Goal: Transaction & Acquisition: Purchase product/service

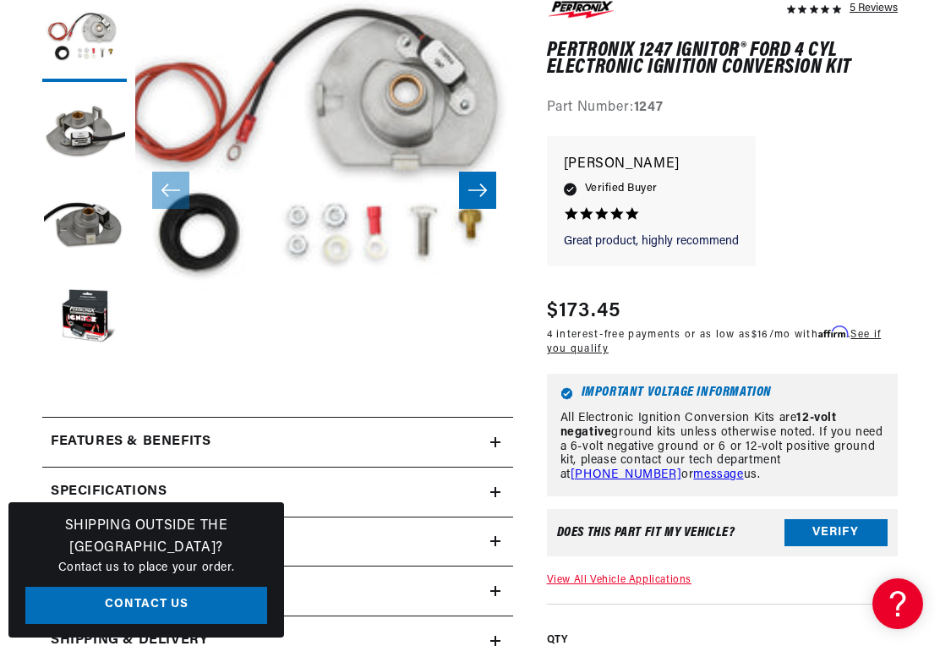
click at [65, 303] on button "Load image 4 in gallery view" at bounding box center [84, 318] width 85 height 85
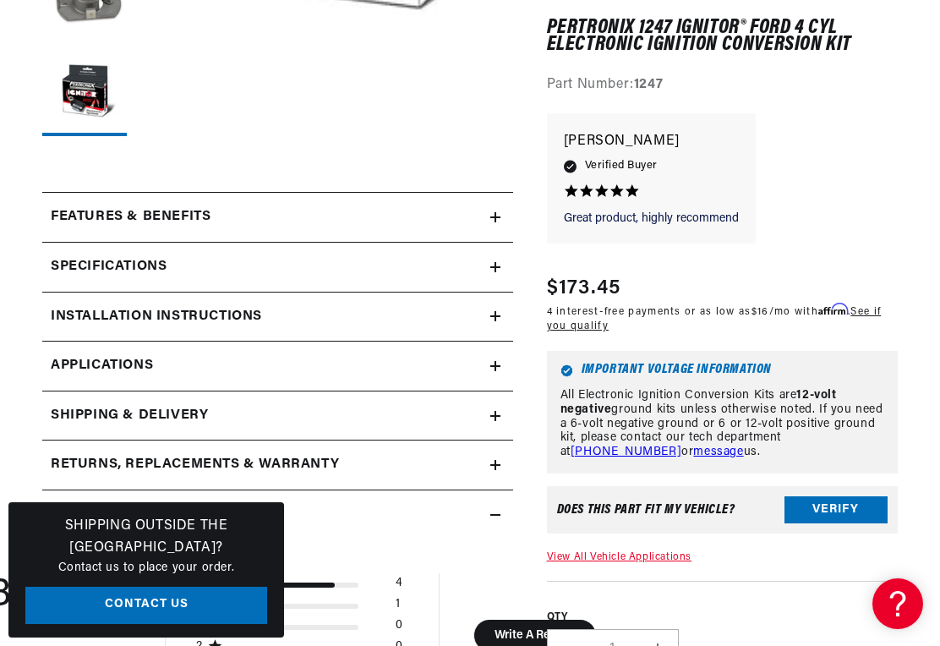
scroll to position [539, 0]
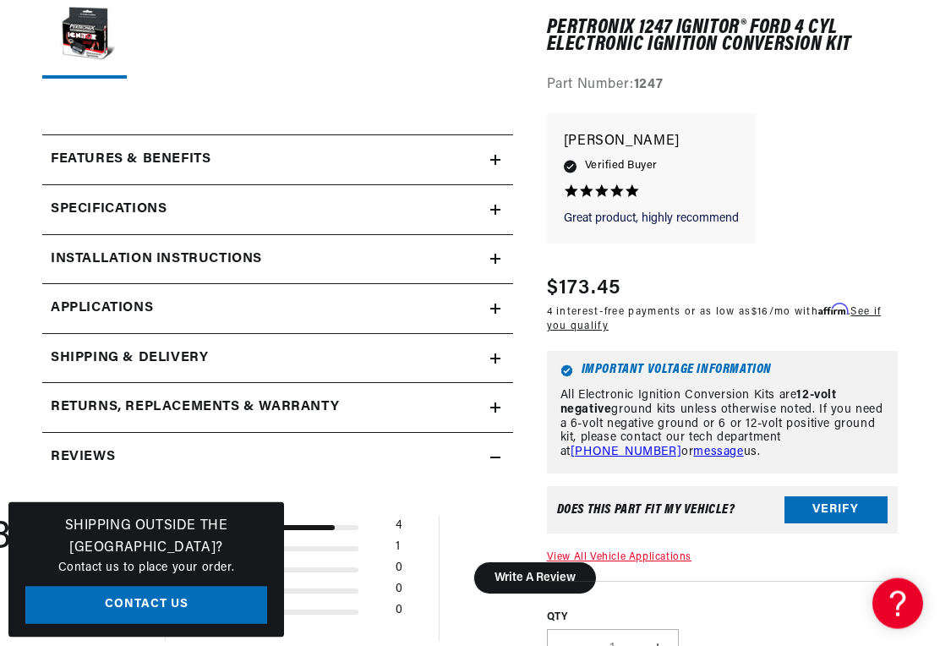
click at [83, 307] on span "Applications" at bounding box center [102, 309] width 102 height 22
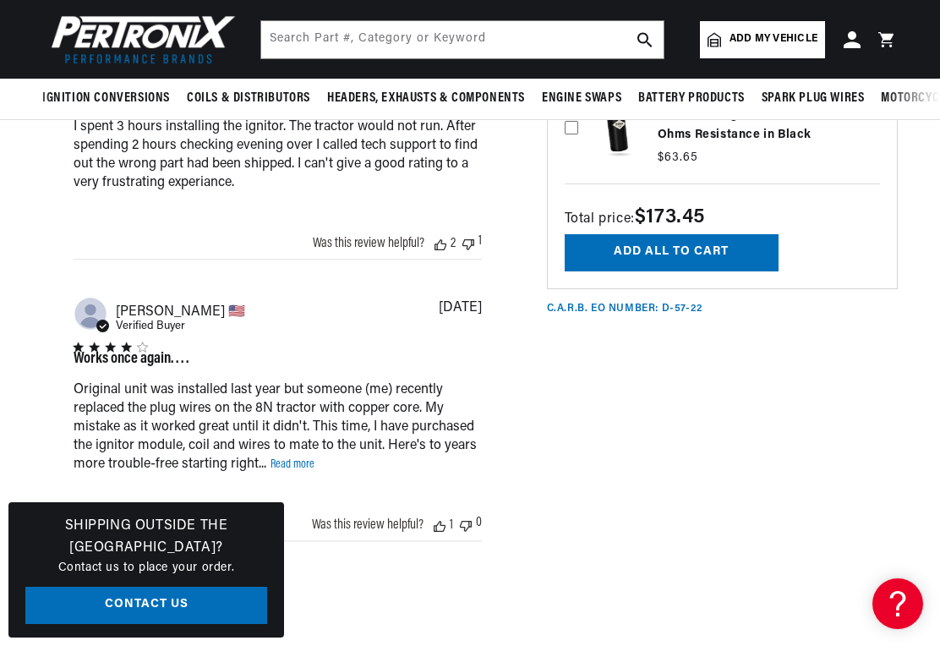
click at [301, 408] on div "Works once again. . . . Original unit was installed last year but someone (me) …" at bounding box center [278, 411] width 408 height 139
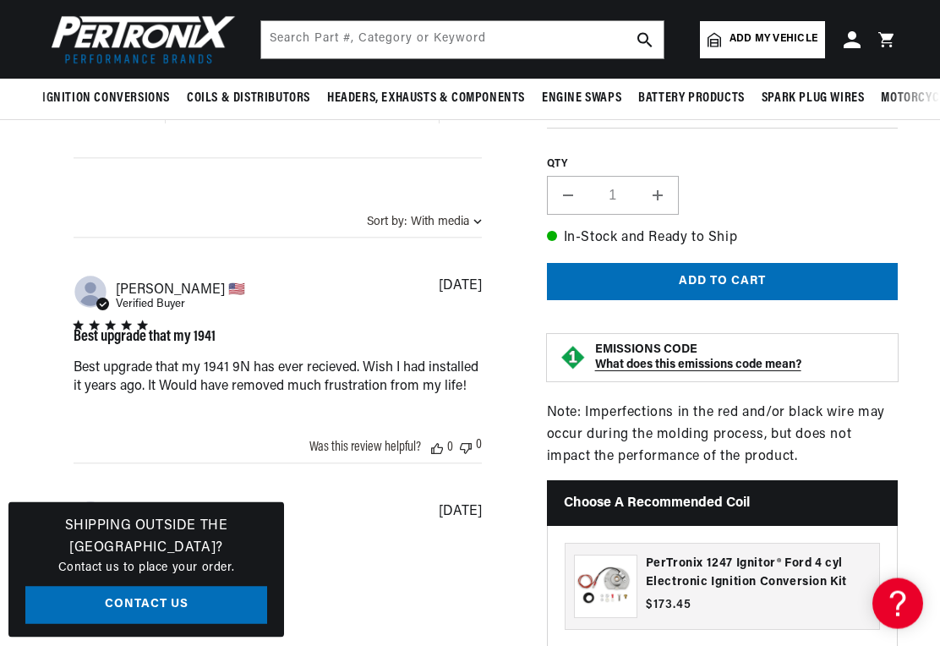
scroll to position [0, 394]
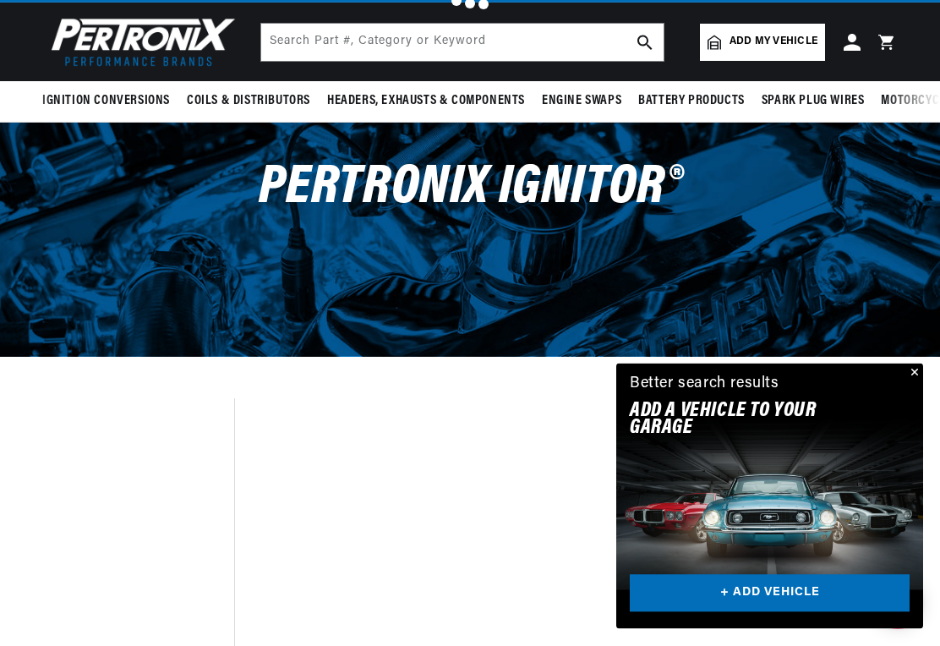
scroll to position [71, 0]
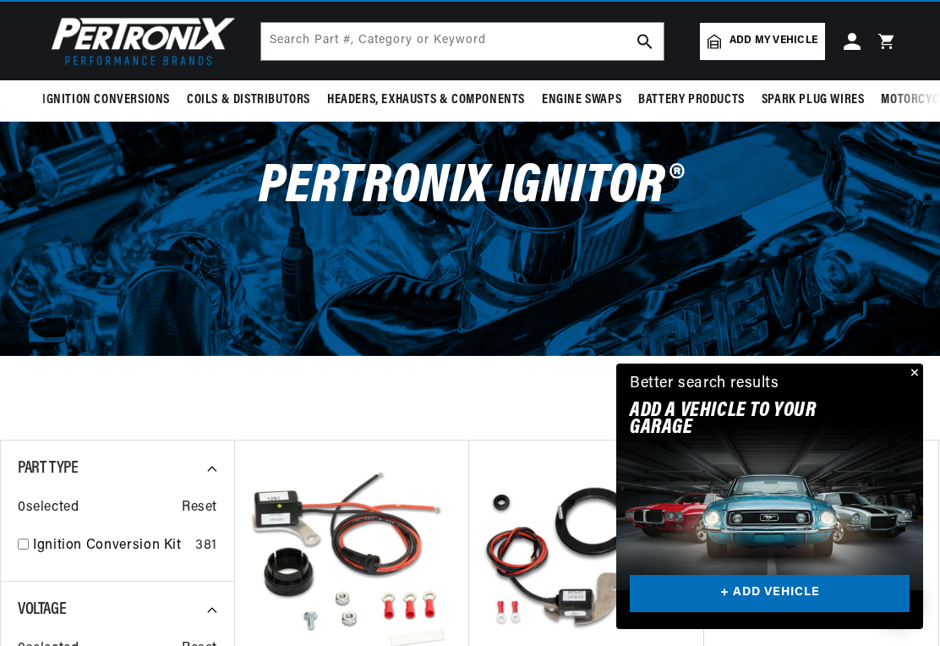
click at [765, 613] on link "+ ADD VEHICLE" at bounding box center [770, 594] width 280 height 38
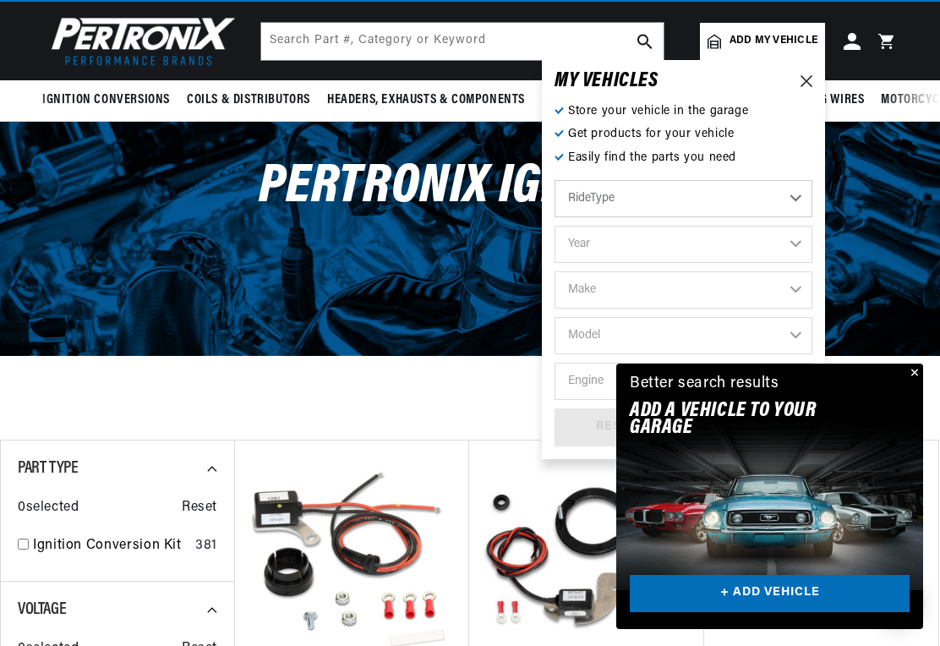
click at [787, 198] on select "RideType ...loading..." at bounding box center [684, 198] width 258 height 37
click at [804, 189] on select "Automotive Agricultural Industrial Marine Motorcycle" at bounding box center [684, 198] width 258 height 37
select select "Agricultural"
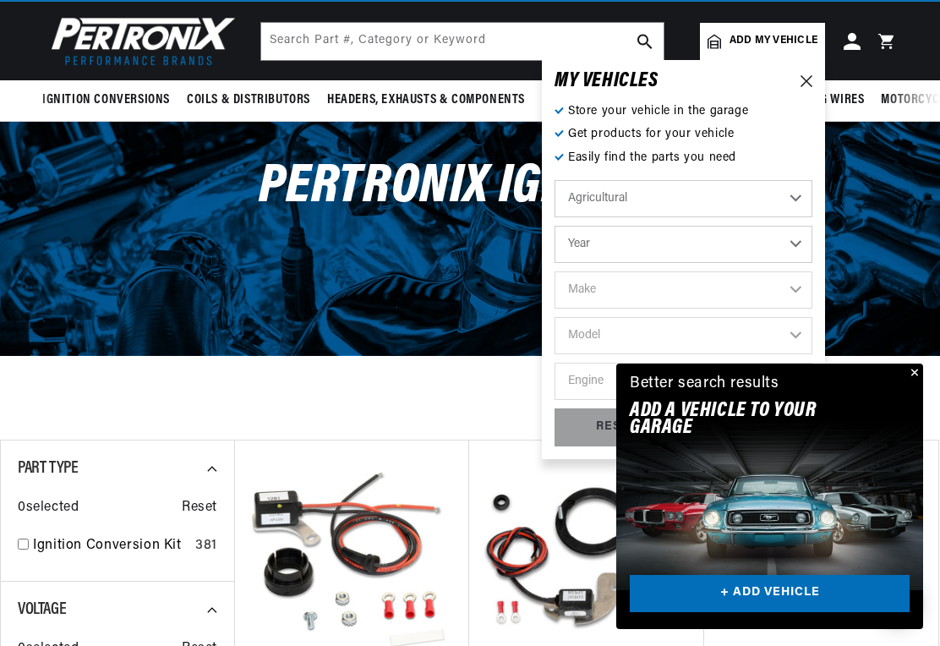
scroll to position [0, 631]
click at [768, 244] on select "Year 1970 1965 1964 1960 1959 1958 1957 1939 1938 1937" at bounding box center [684, 244] width 258 height 37
select select "1959"
click at [771, 238] on select "1970 1965 1964 1960 1959 1958 1957 1939 1938 1937" at bounding box center [684, 244] width 258 height 37
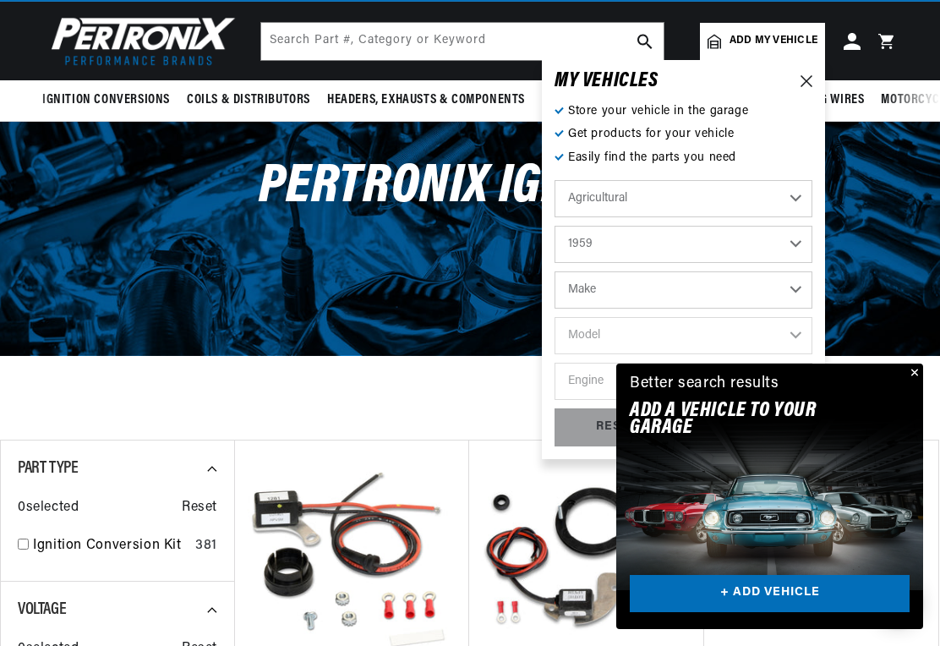
scroll to position [0, 631]
click at [755, 242] on select "1970 1965 1964 1960 1959 1958 1957 1939 1938 1937" at bounding box center [684, 244] width 258 height 37
click at [775, 232] on select "1970 1965 1964 1960 1959 1958 1957 1939 1938 1937" at bounding box center [684, 244] width 258 height 37
click at [734, 289] on select "Make John Bean" at bounding box center [684, 289] width 258 height 37
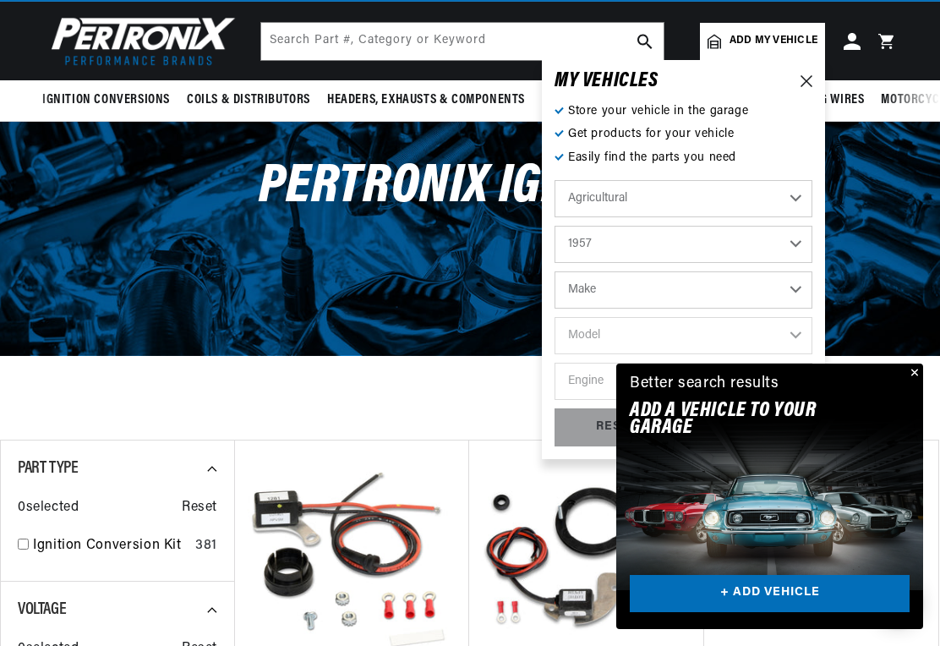
select select "1965"
select select "Ford"
select select "Make"
click at [804, 232] on select "1970 1965 1964 1960 1959 1958 1957 1939 1938 1937" at bounding box center [684, 244] width 258 height 37
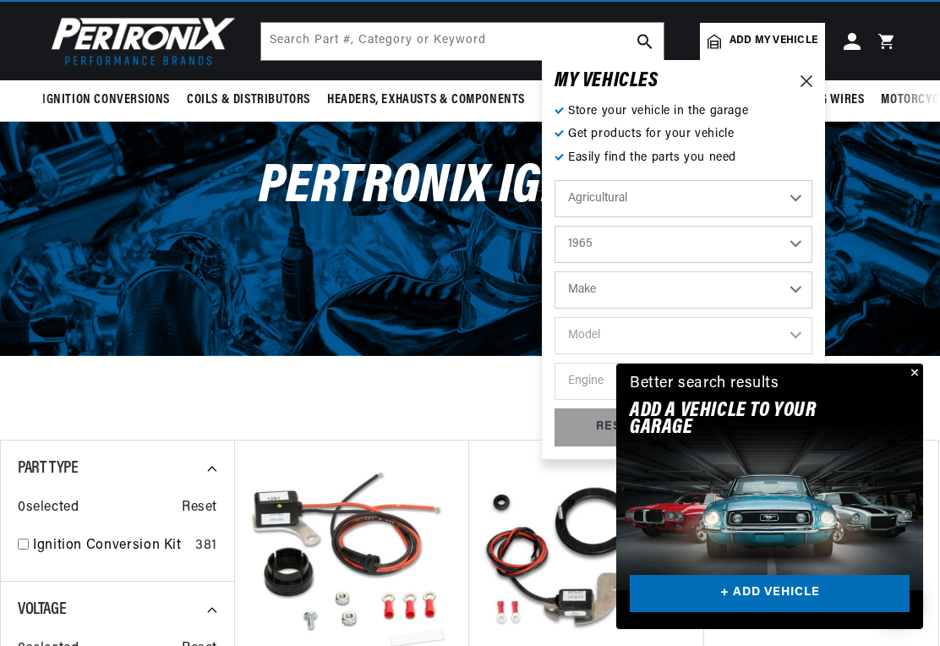
click at [917, 389] on select "Best Match Featured Name, A-Z Name, Z-A Price, Low to High Price, High to Low" at bounding box center [813, 401] width 221 height 42
select select "1958"
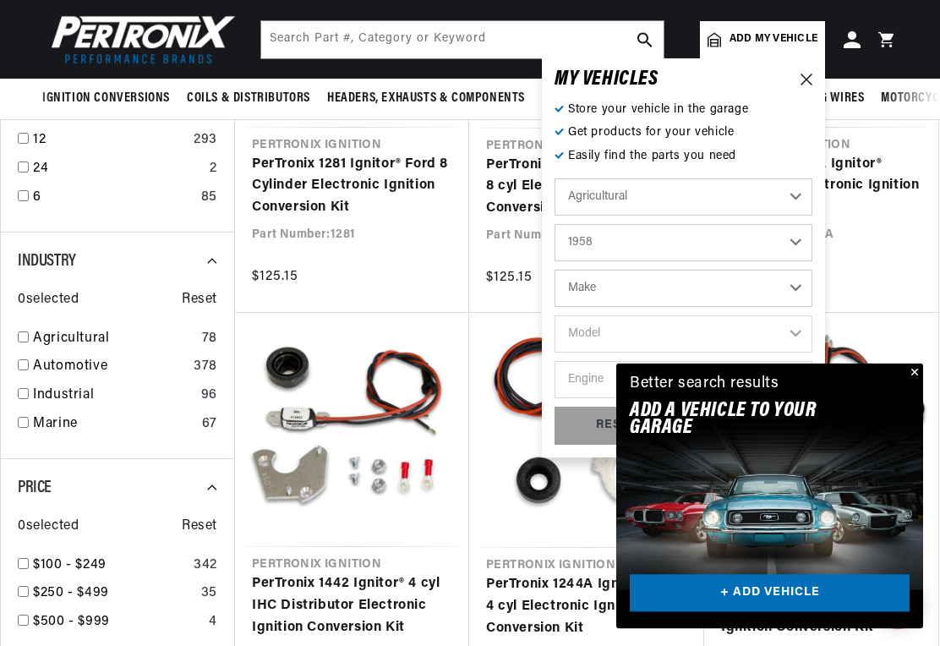
scroll to position [618, 0]
click at [817, 77] on div "MY VEHICLE S Store your vehicle in the garage Get products for your vehicle Eas…" at bounding box center [683, 257] width 283 height 399
click at [805, 77] on icon at bounding box center [807, 80] width 12 height 12
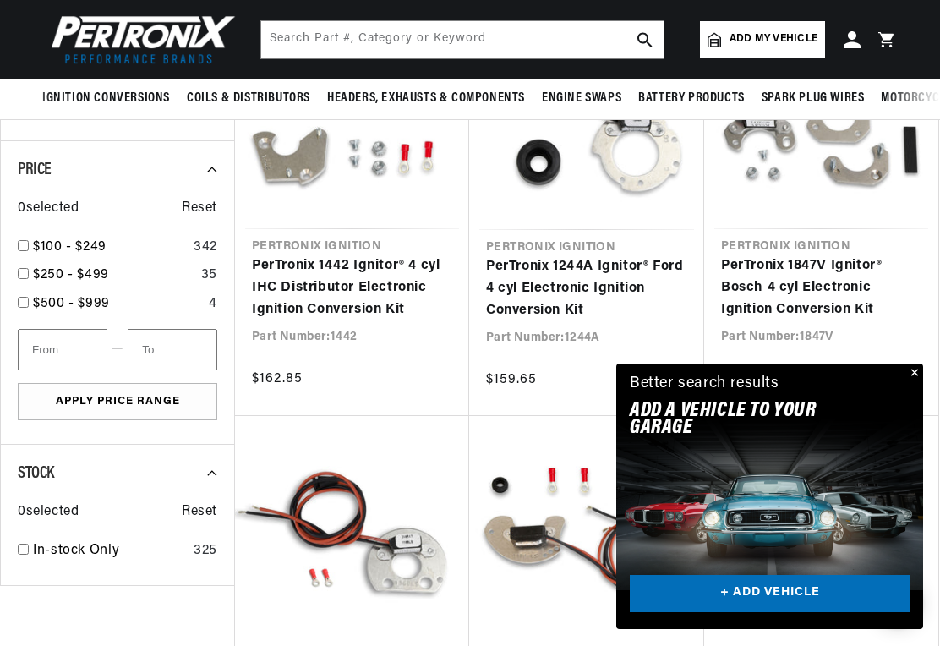
scroll to position [938, 0]
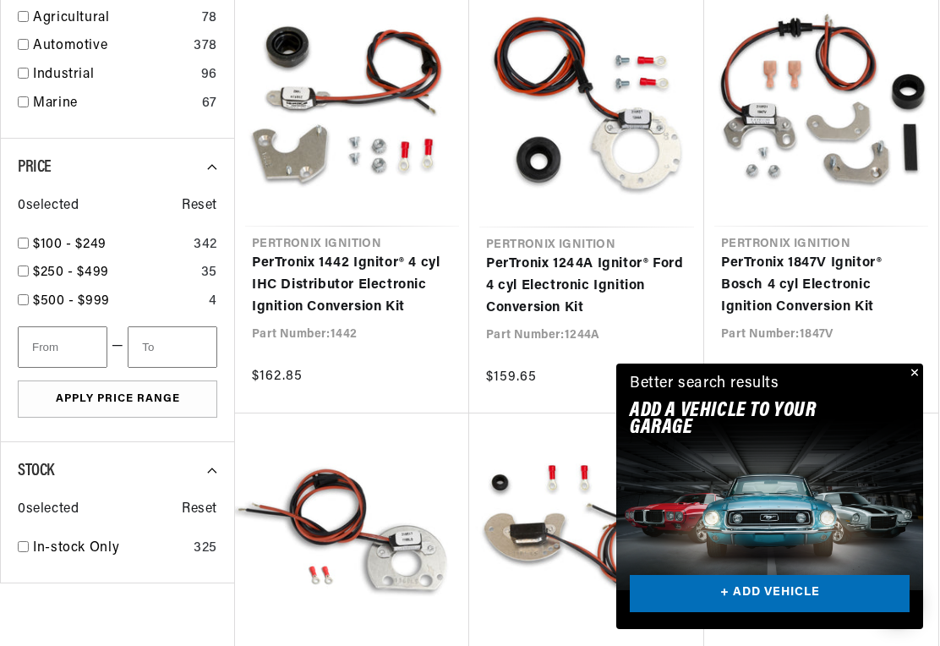
click at [534, 272] on link "PerTronix 1244A Ignitor® Ford 4 cyl Electronic Ignition Conversion Kit" at bounding box center [586, 286] width 201 height 65
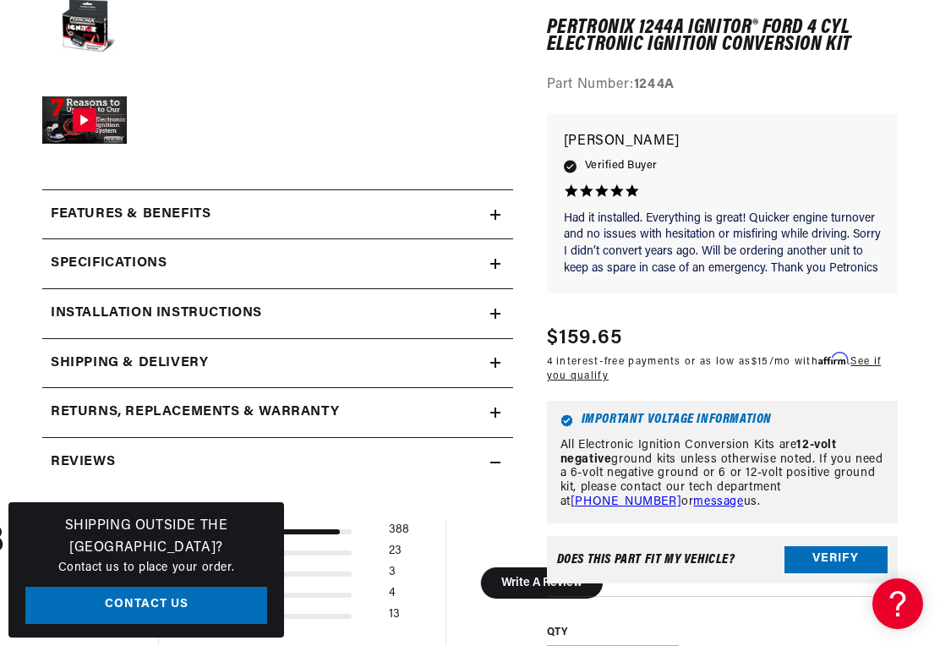
scroll to position [0, 631]
click at [506, 312] on summary "Installation instructions" at bounding box center [277, 313] width 471 height 49
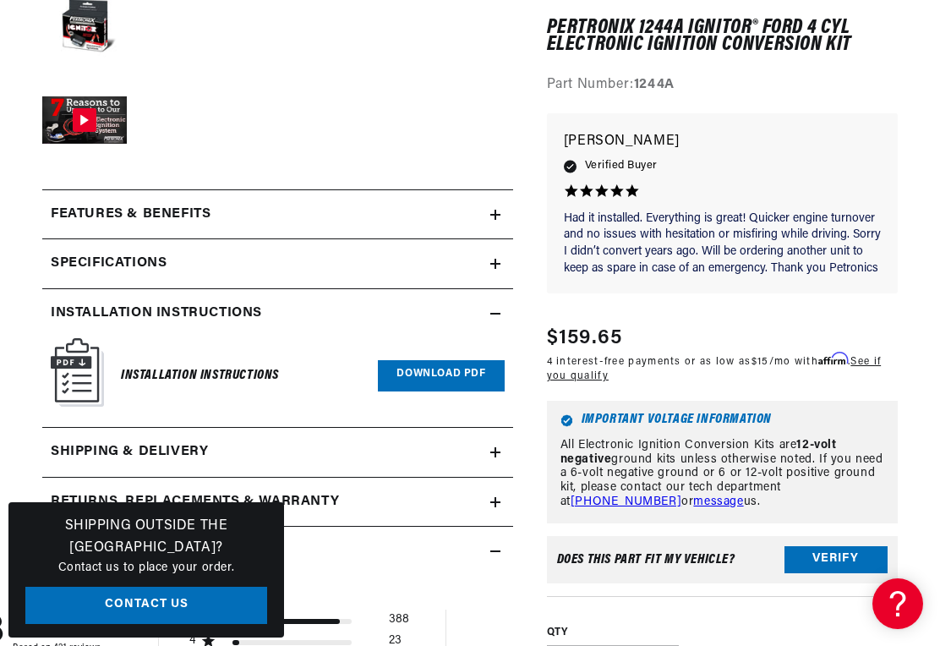
click at [471, 368] on link "Download PDF" at bounding box center [441, 375] width 126 height 31
